Goal: Information Seeking & Learning: Learn about a topic

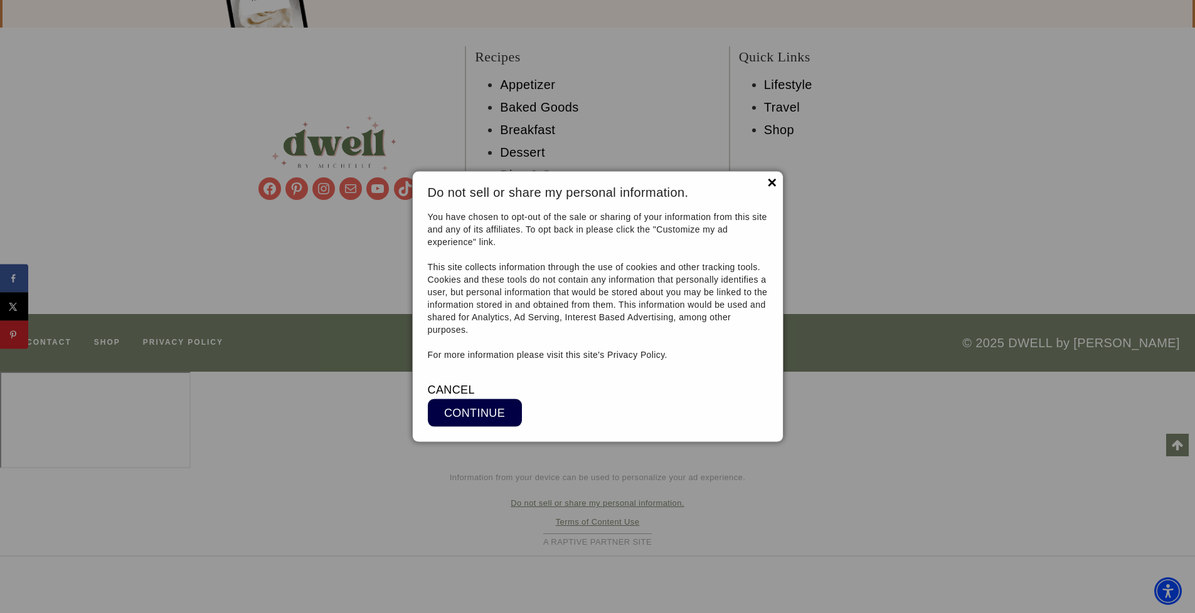
scroll to position [11642, 0]
